Goal: Transaction & Acquisition: Purchase product/service

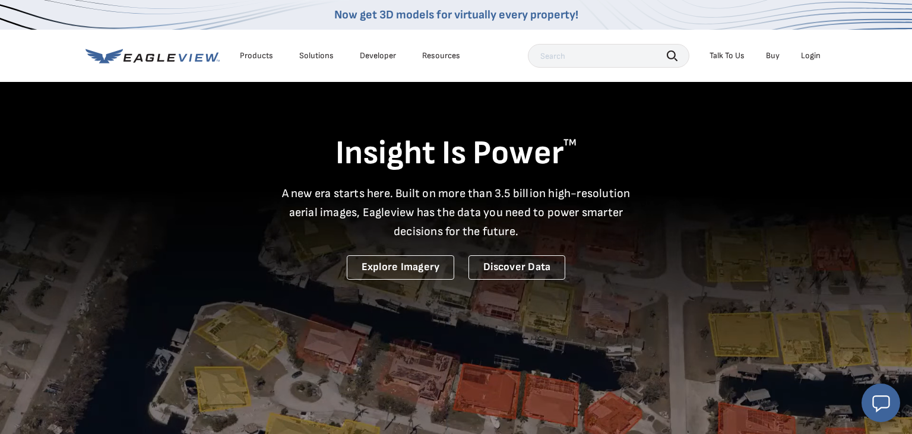
click at [812, 56] on div "Login" at bounding box center [811, 55] width 20 height 11
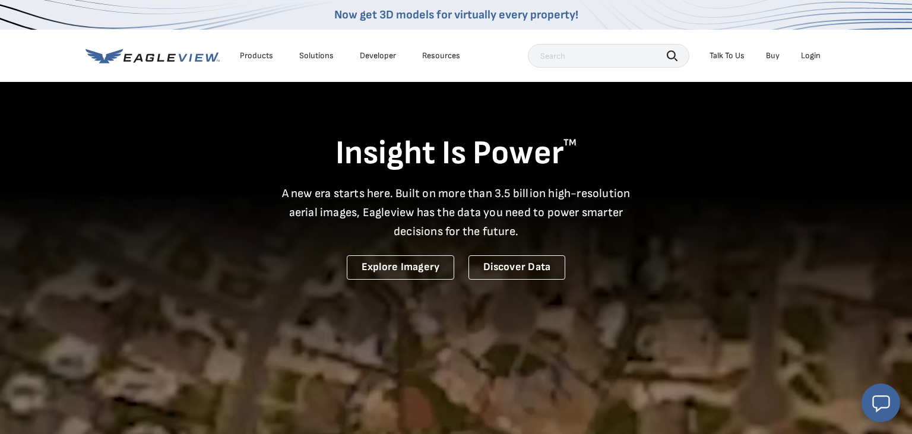
click at [572, 53] on input "text" at bounding box center [608, 56] width 161 height 24
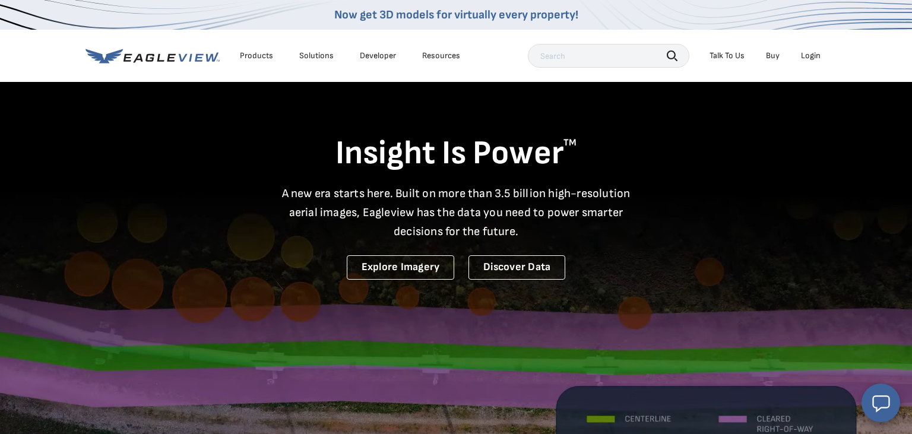
paste input "(Eniter House)"
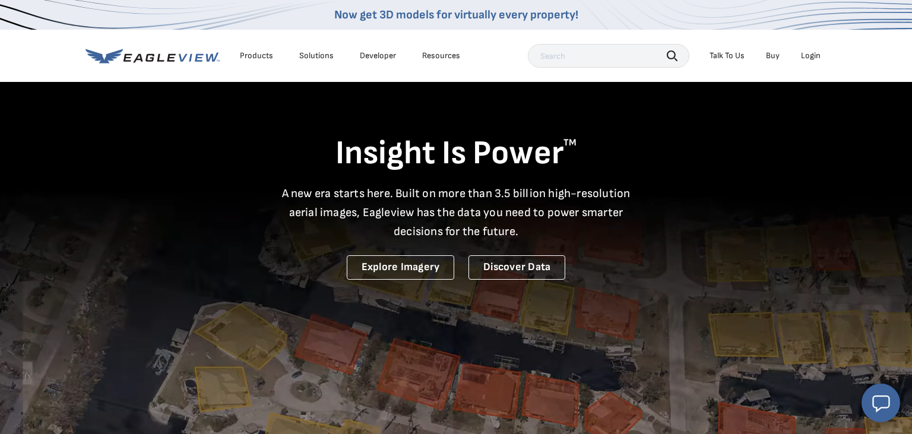
type input "(Eniter House)"
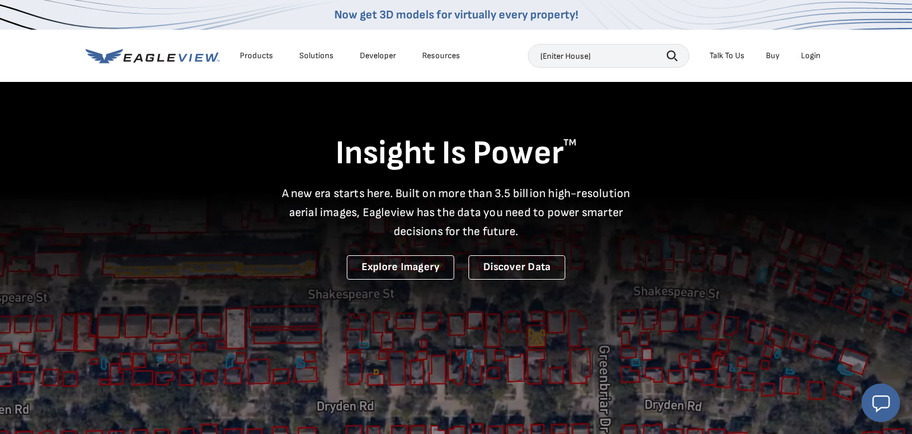
drag, startPoint x: 611, startPoint y: 49, endPoint x: 418, endPoint y: 61, distance: 192.7
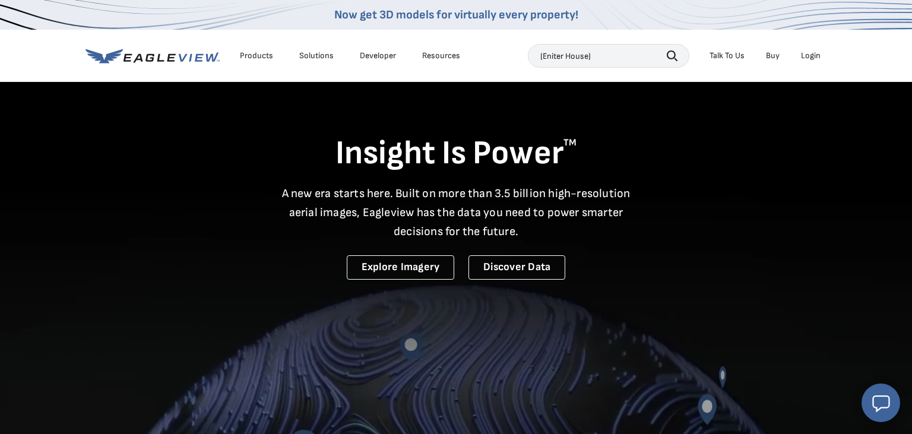
click at [528, 61] on input "(Eniter House)" at bounding box center [608, 56] width 161 height 24
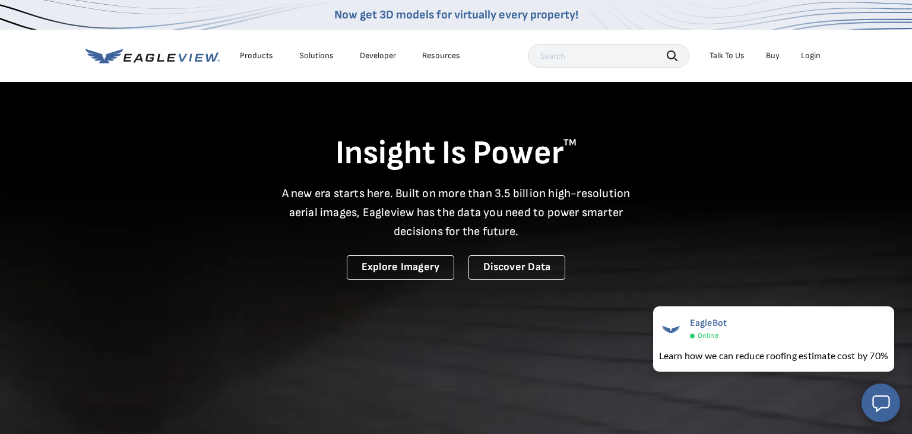
click at [588, 59] on input "text" at bounding box center [608, 56] width 161 height 24
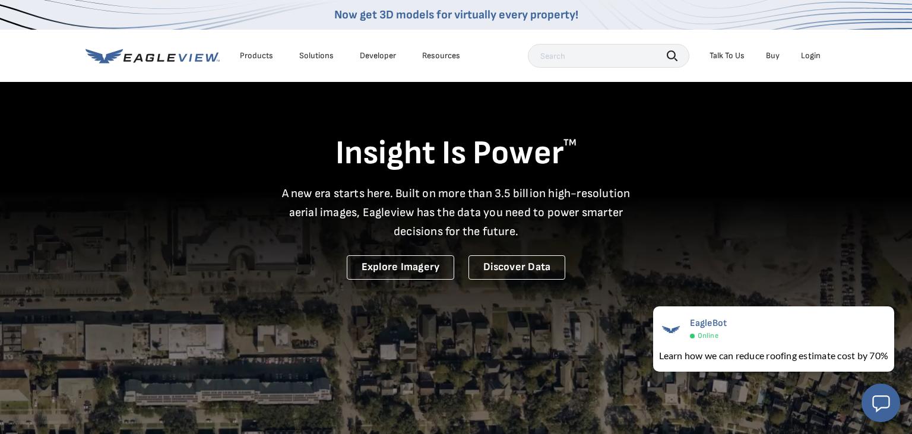
paste input "[STREET_ADDRESS][PERSON_NAME]"
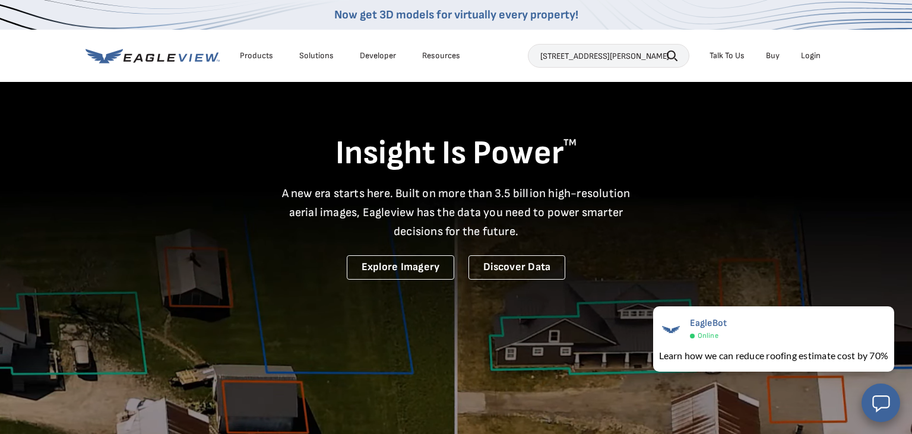
type input "[STREET_ADDRESS][PERSON_NAME]"
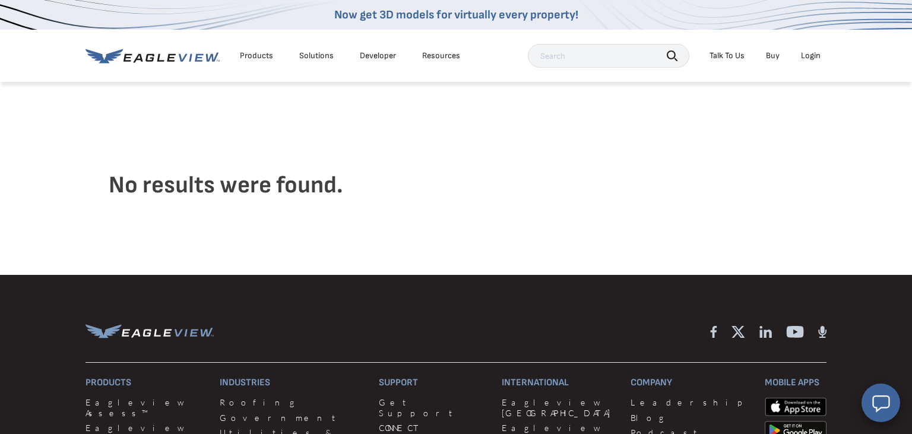
click at [815, 58] on div "Login" at bounding box center [811, 55] width 20 height 11
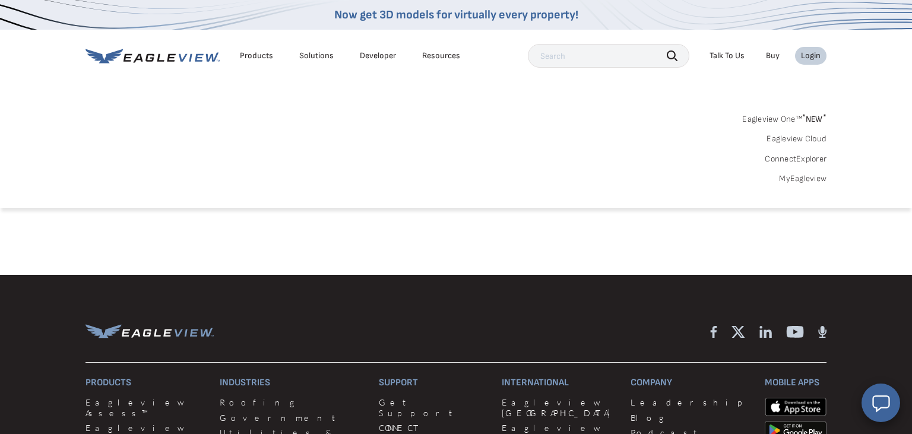
click at [801, 182] on link "MyEagleview" at bounding box center [802, 178] width 47 height 11
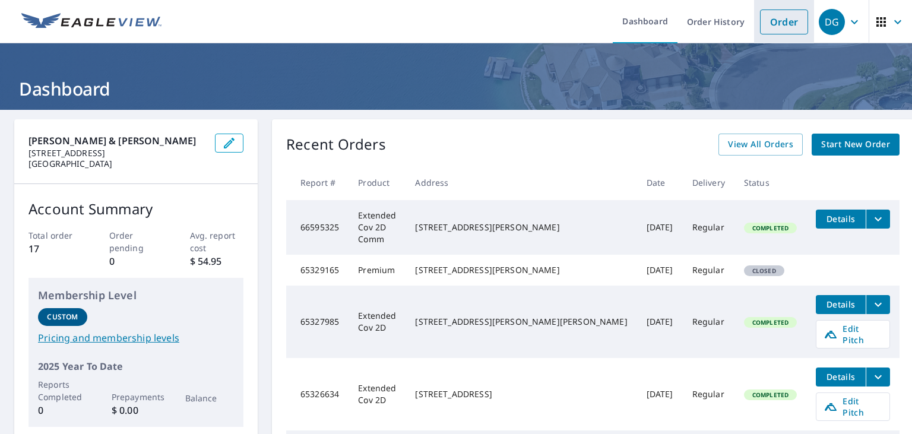
click at [788, 26] on link "Order" at bounding box center [784, 21] width 48 height 25
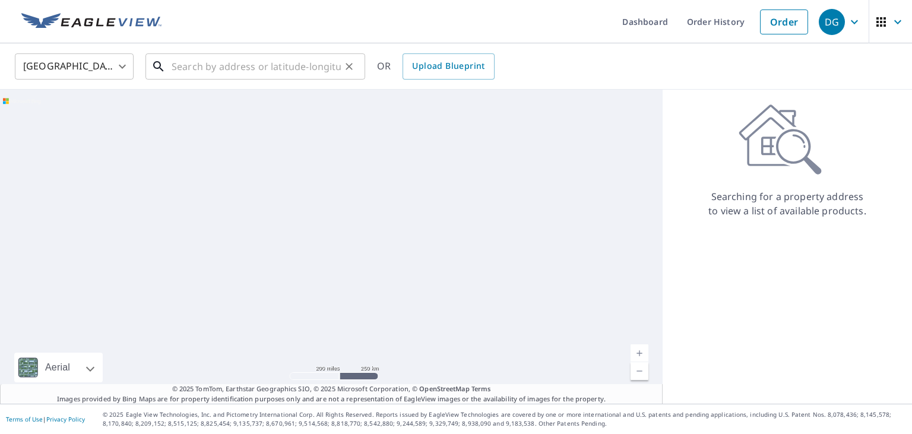
click at [256, 74] on input "text" at bounding box center [256, 66] width 169 height 33
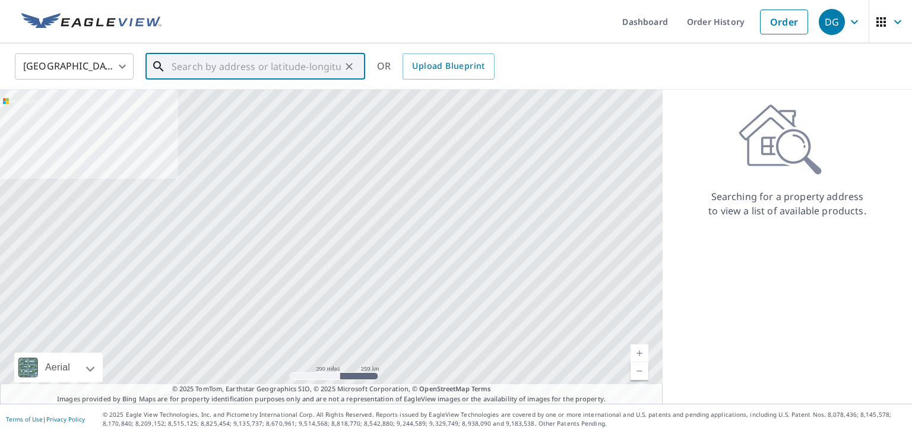
paste input "[STREET_ADDRESS][PERSON_NAME]"
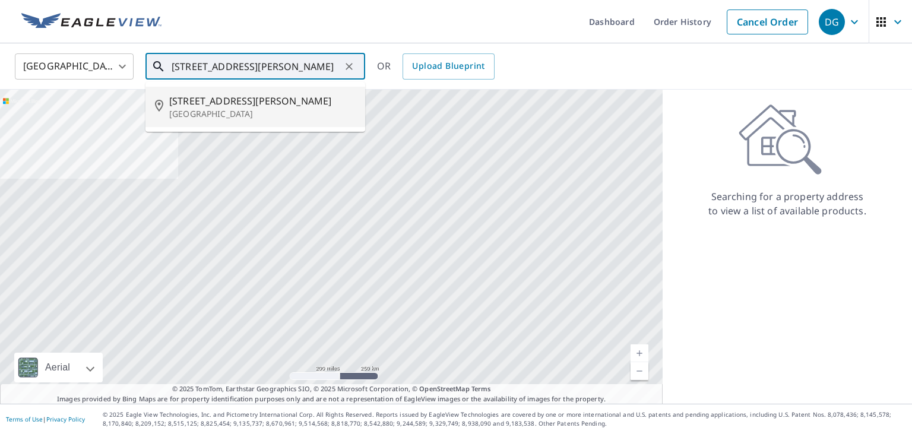
click at [229, 103] on span "101 Cushman Dr" at bounding box center [262, 101] width 186 height 14
type input "101 Cushman Dr Farmington, ME 04938"
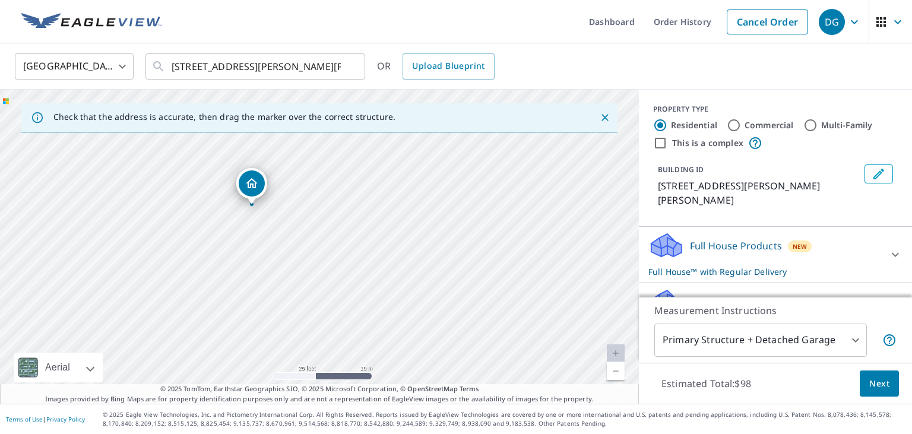
drag, startPoint x: 417, startPoint y: 259, endPoint x: 324, endPoint y: 245, distance: 93.7
click at [324, 245] on div "101 Cushman Dr Farmington, ME 04938" at bounding box center [319, 247] width 639 height 314
click at [327, 231] on div "101 Cushman Dr Farmington, ME 04938" at bounding box center [319, 247] width 639 height 314
drag, startPoint x: 253, startPoint y: 227, endPoint x: 230, endPoint y: 199, distance: 36.6
click at [230, 199] on div "101 Cushman Dr Farmington, ME 04938" at bounding box center [319, 247] width 639 height 314
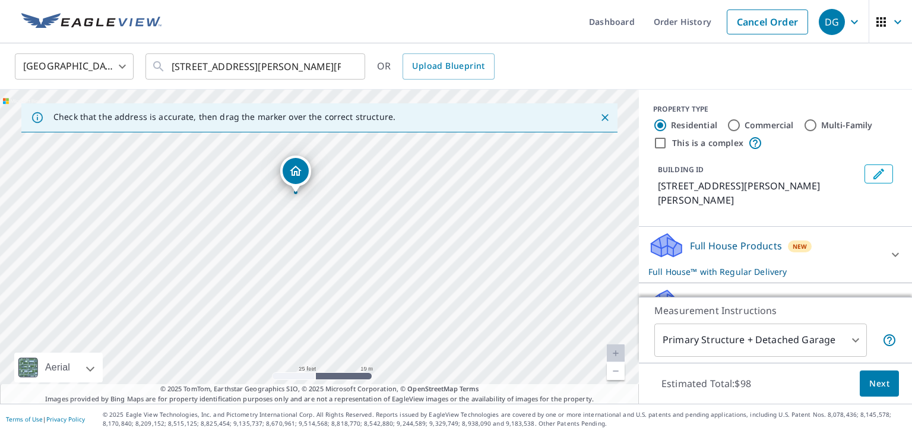
drag, startPoint x: 374, startPoint y: 258, endPoint x: 373, endPoint y: 235, distance: 23.2
click at [373, 235] on div "101 Cushman Dr Farmington, ME 04938" at bounding box center [319, 247] width 639 height 314
click at [323, 215] on div "101 Cushman Dr Farmington, ME 04938" at bounding box center [319, 247] width 639 height 314
drag, startPoint x: 296, startPoint y: 175, endPoint x: 350, endPoint y: 185, distance: 54.8
click at [350, 185] on div "101 Cushman Dr Farmington, ME 04938" at bounding box center [319, 247] width 639 height 314
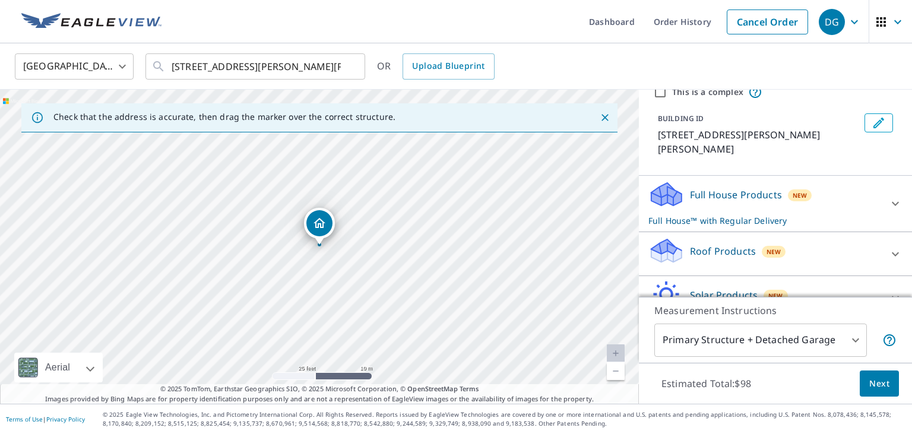
scroll to position [77, 0]
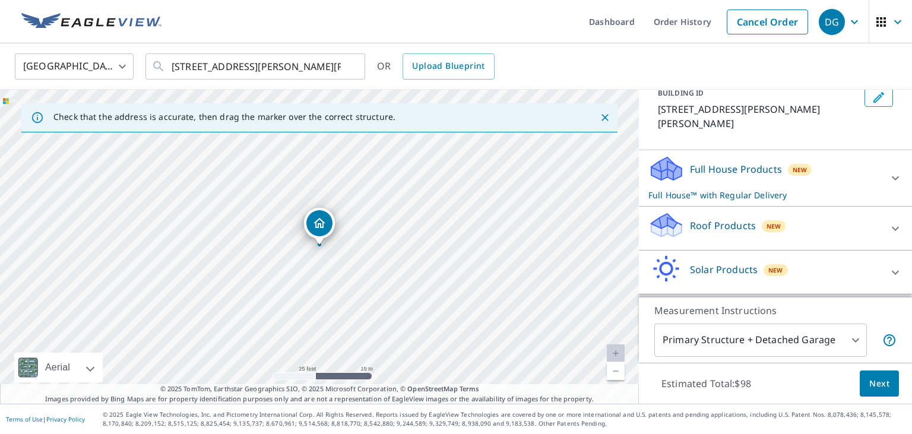
click at [720, 218] on p "Roof Products" at bounding box center [723, 225] width 66 height 14
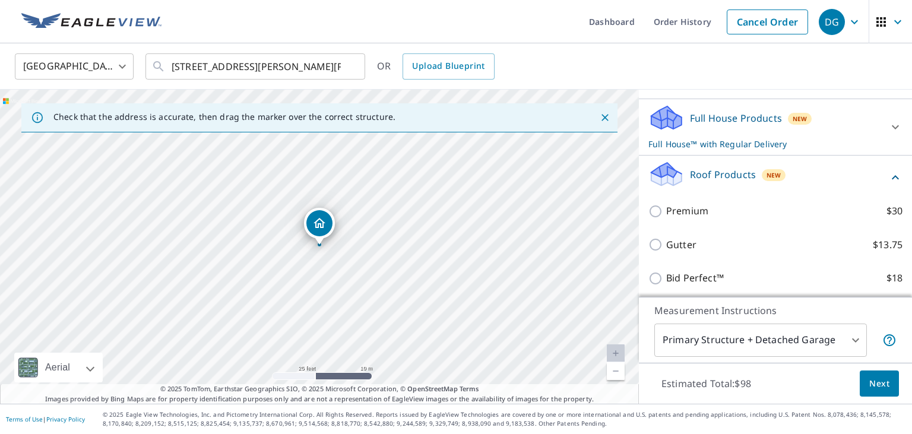
scroll to position [154, 0]
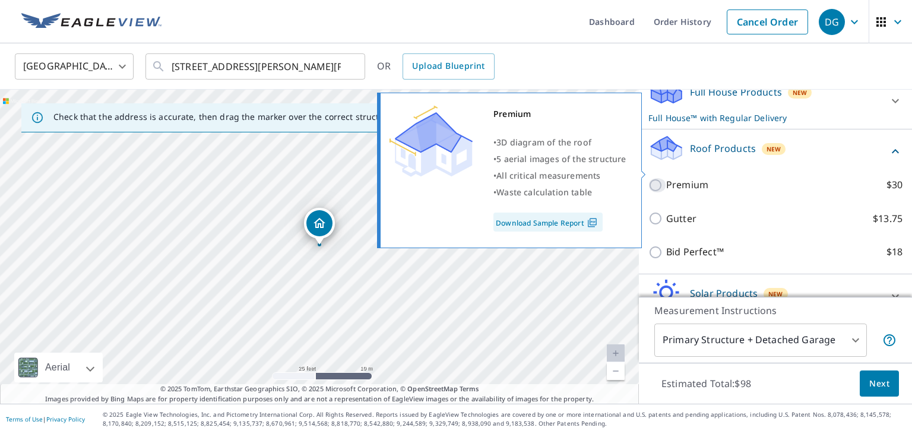
click at [659, 178] on input "Premium $30" at bounding box center [657, 185] width 18 height 14
checkbox input "true"
checkbox input "false"
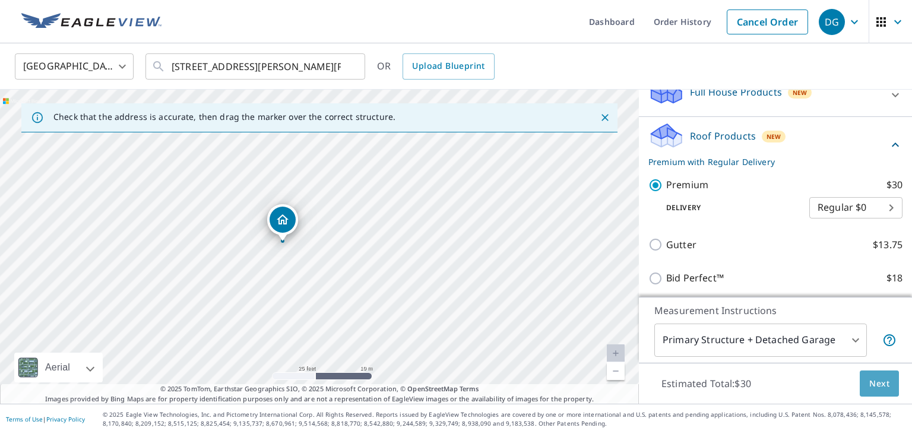
click at [884, 390] on span "Next" at bounding box center [879, 383] width 20 height 15
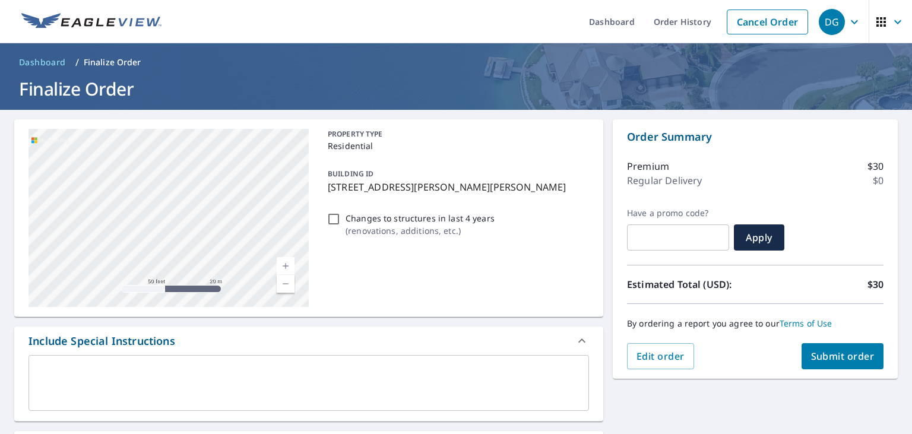
drag, startPoint x: 215, startPoint y: 265, endPoint x: 179, endPoint y: 135, distance: 134.2
click at [146, 103] on div "Dashboard Order History Cancel Order DG Dashboard / Finalize Order Finalize Ord…" at bounding box center [456, 217] width 912 height 434
drag, startPoint x: 181, startPoint y: 229, endPoint x: 182, endPoint y: 177, distance: 51.6
click at [174, 179] on div "101 Cushman Dr Farmington, ME 04938" at bounding box center [168, 218] width 280 height 178
drag, startPoint x: 205, startPoint y: 222, endPoint x: 234, endPoint y: 220, distance: 29.1
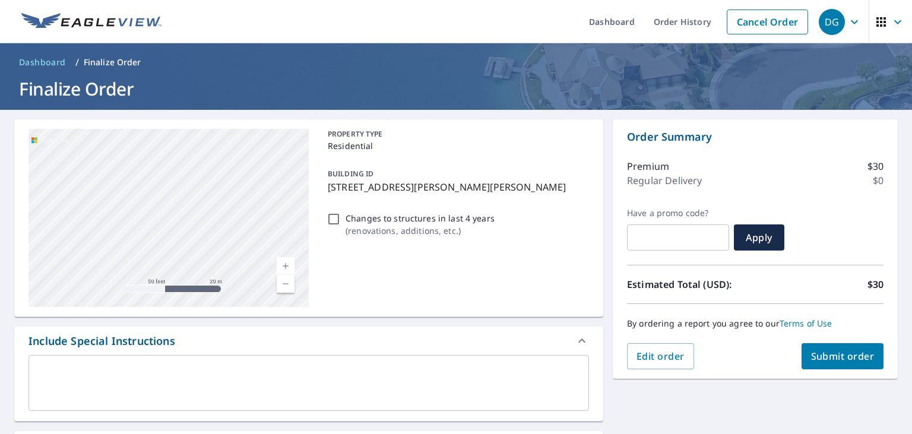
click at [283, 254] on div "101 Cushman Dr Farmington, ME 04938" at bounding box center [168, 218] width 280 height 178
drag, startPoint x: 170, startPoint y: 172, endPoint x: 277, endPoint y: 264, distance: 140.6
click at [277, 264] on div "101 Cushman Dr Farmington, ME 04938" at bounding box center [168, 218] width 280 height 178
drag, startPoint x: 194, startPoint y: 229, endPoint x: 228, endPoint y: 143, distance: 92.5
click at [228, 143] on div "101 Cushman Dr Farmington, ME 04938" at bounding box center [168, 218] width 280 height 178
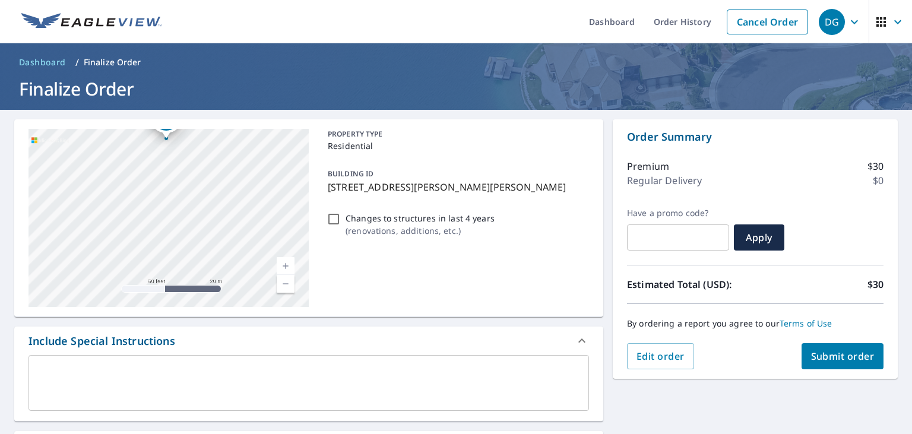
drag, startPoint x: 267, startPoint y: 250, endPoint x: 182, endPoint y: 309, distance: 103.4
click at [201, 325] on div "101 Cushman Dr Farmington, ME 04938 Aerial Road A standard road map Aerial A de…" at bounding box center [308, 413] width 589 height 588
drag, startPoint x: 220, startPoint y: 167, endPoint x: 186, endPoint y: 240, distance: 79.9
click at [187, 226] on div "101 Cushman Dr Farmington, ME 04938" at bounding box center [168, 218] width 280 height 178
drag, startPoint x: 189, startPoint y: 165, endPoint x: 205, endPoint y: 266, distance: 102.3
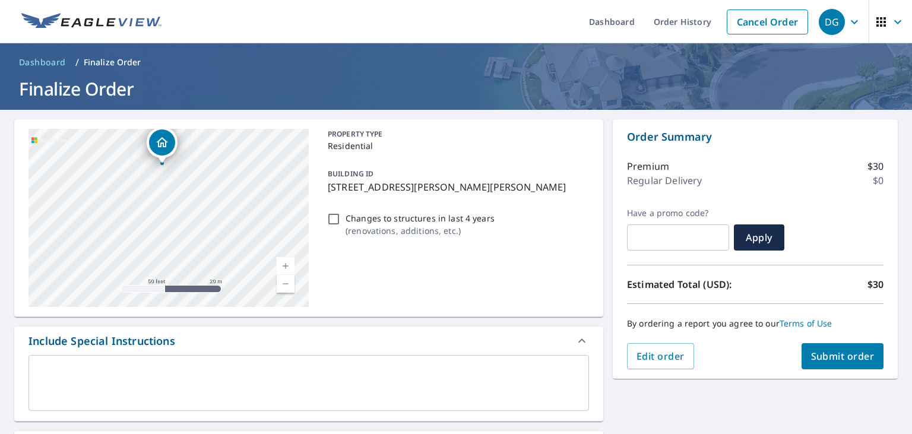
click at [207, 275] on div "101 Cushman Dr Farmington, ME 04938" at bounding box center [168, 218] width 280 height 178
drag, startPoint x: 193, startPoint y: 184, endPoint x: 191, endPoint y: 211, distance: 26.8
click at [191, 211] on div "101 Cushman Dr Farmington, ME 04938" at bounding box center [168, 218] width 280 height 178
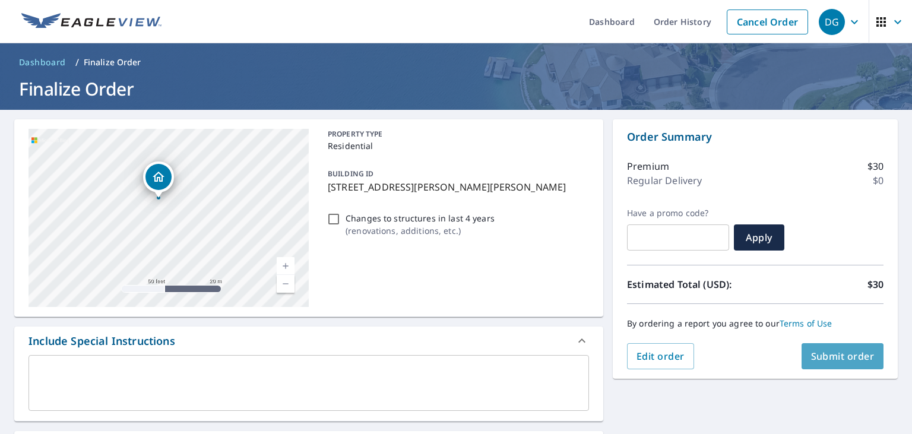
click at [845, 355] on span "Submit order" at bounding box center [843, 356] width 64 height 13
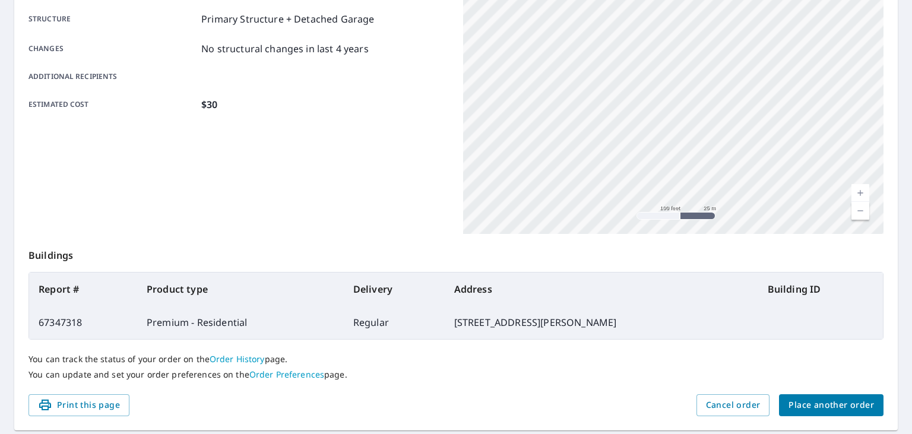
scroll to position [264, 0]
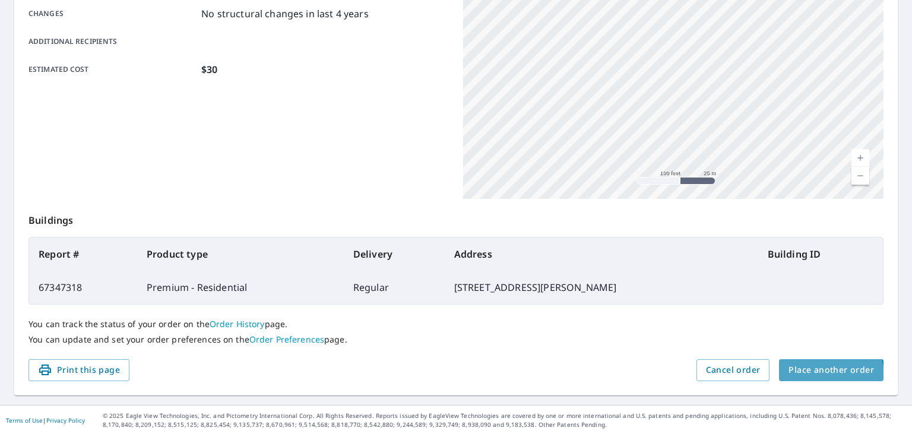
click at [832, 374] on span "Place another order" at bounding box center [830, 370] width 85 height 15
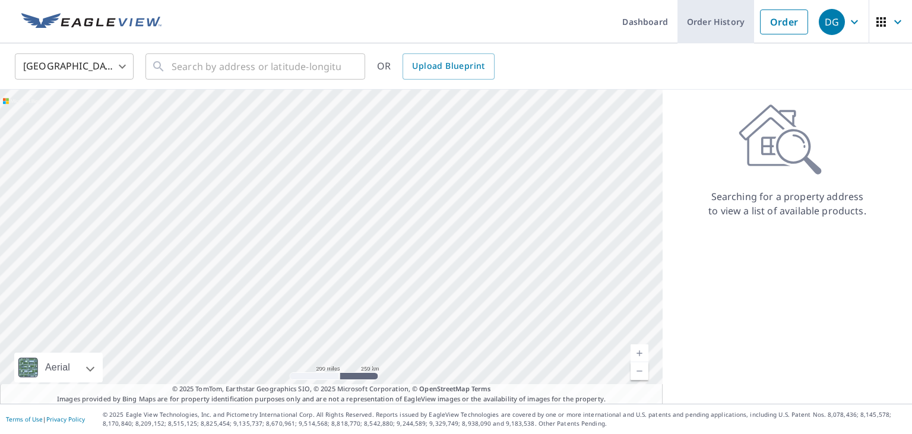
click at [705, 30] on link "Order History" at bounding box center [715, 21] width 77 height 43
